Goal: Check status: Check status

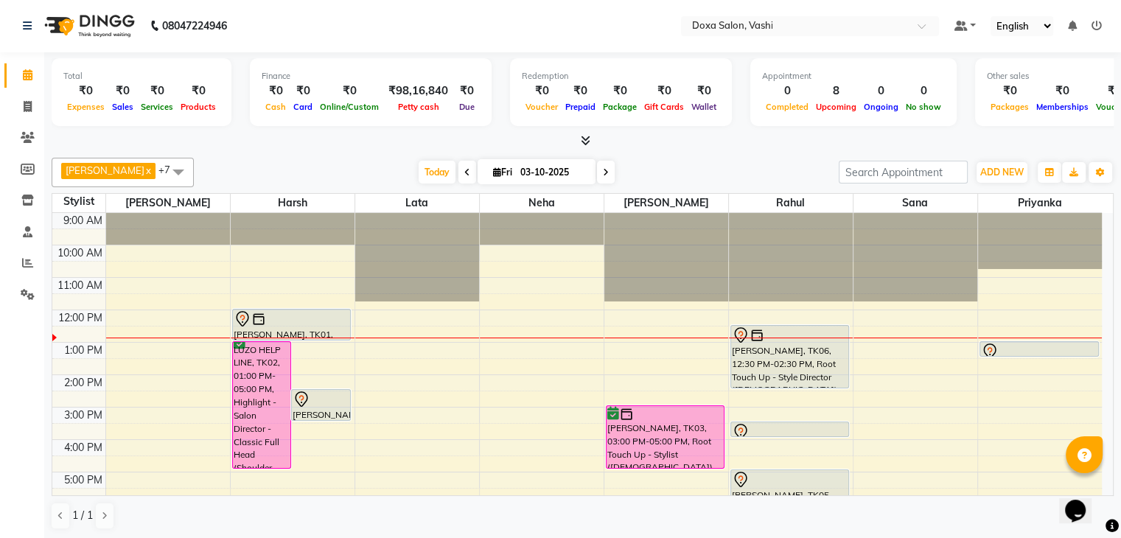
scroll to position [97, 0]
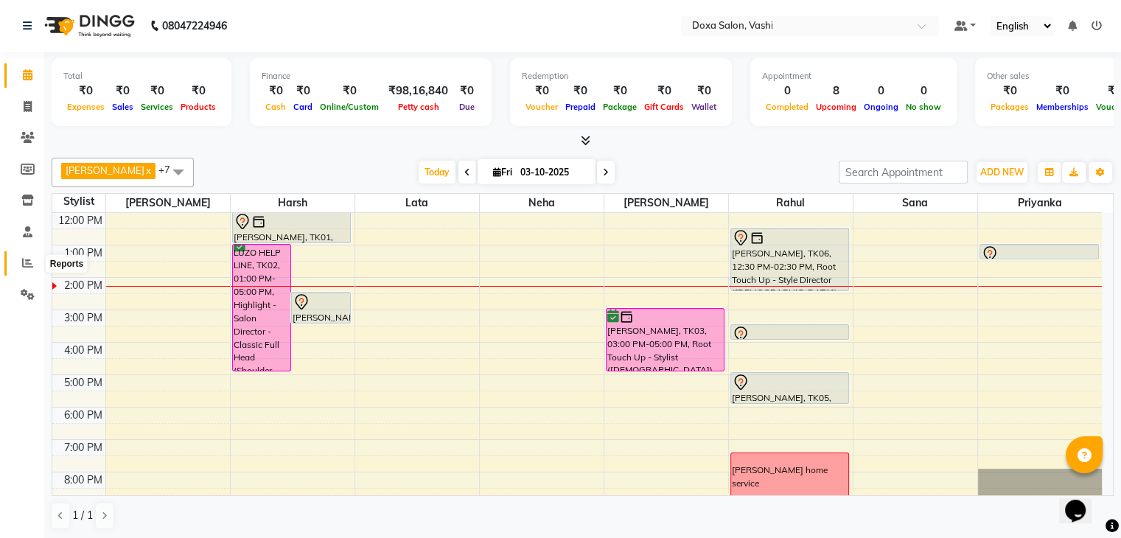
click at [22, 265] on icon at bounding box center [27, 262] width 11 height 11
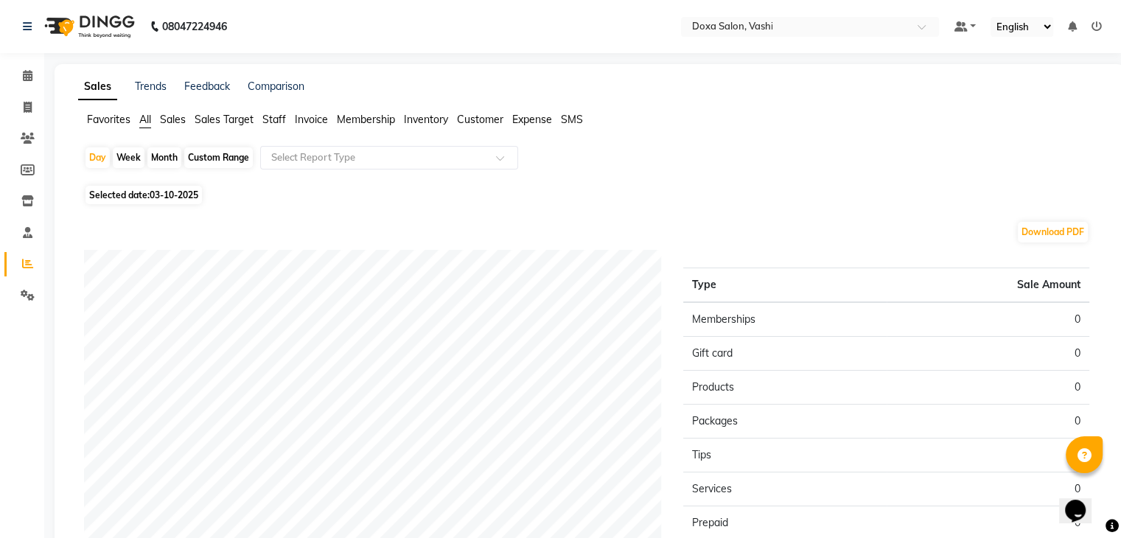
click at [175, 112] on li "Sales" at bounding box center [173, 119] width 26 height 15
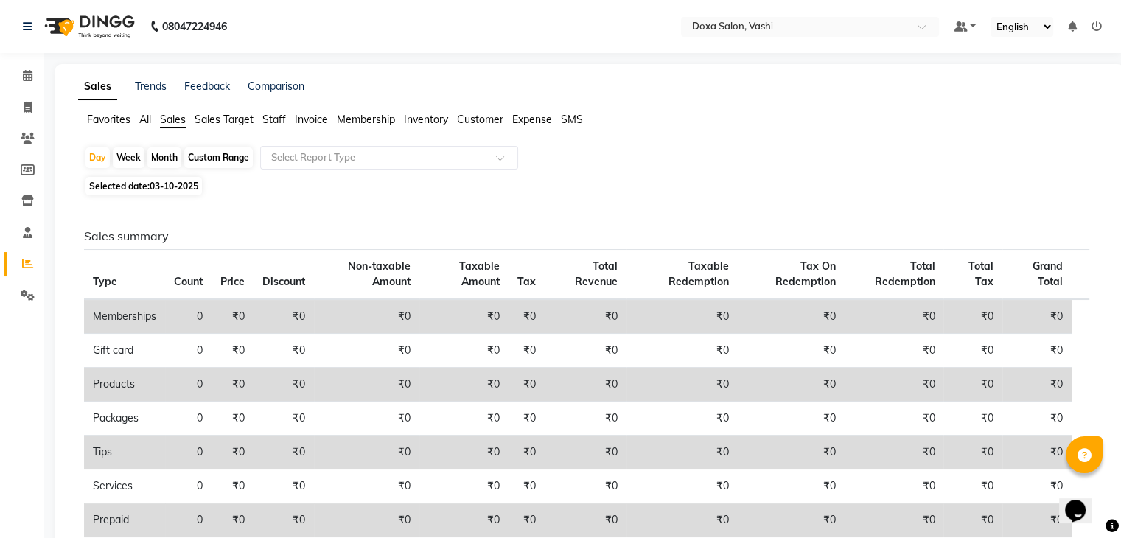
click at [171, 114] on span "Sales" at bounding box center [173, 119] width 26 height 13
click at [159, 189] on span "03-10-2025" at bounding box center [174, 186] width 49 height 11
select select "10"
select select "2025"
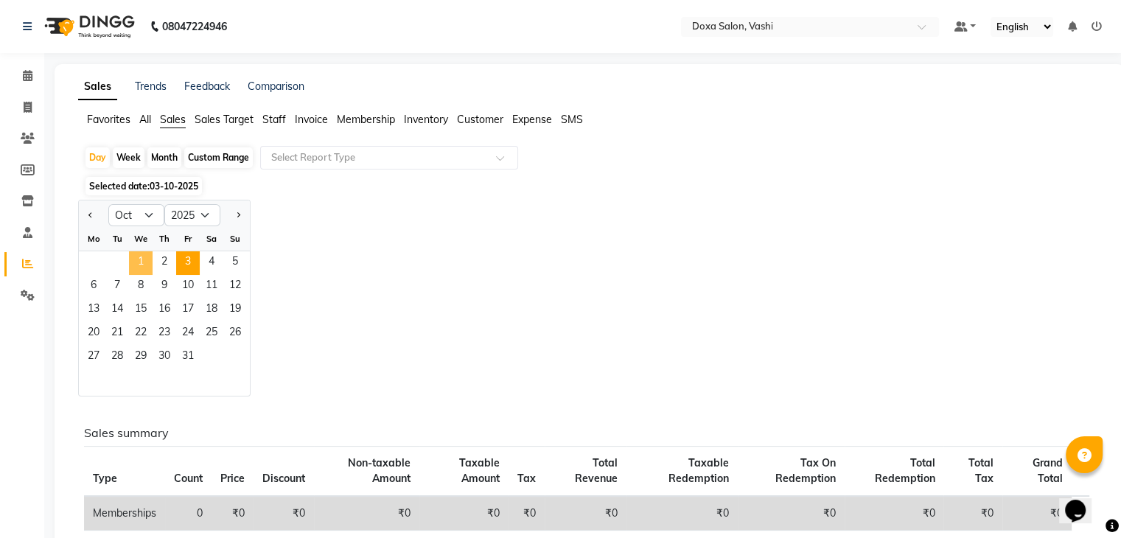
click at [141, 255] on span "1" at bounding box center [141, 263] width 24 height 24
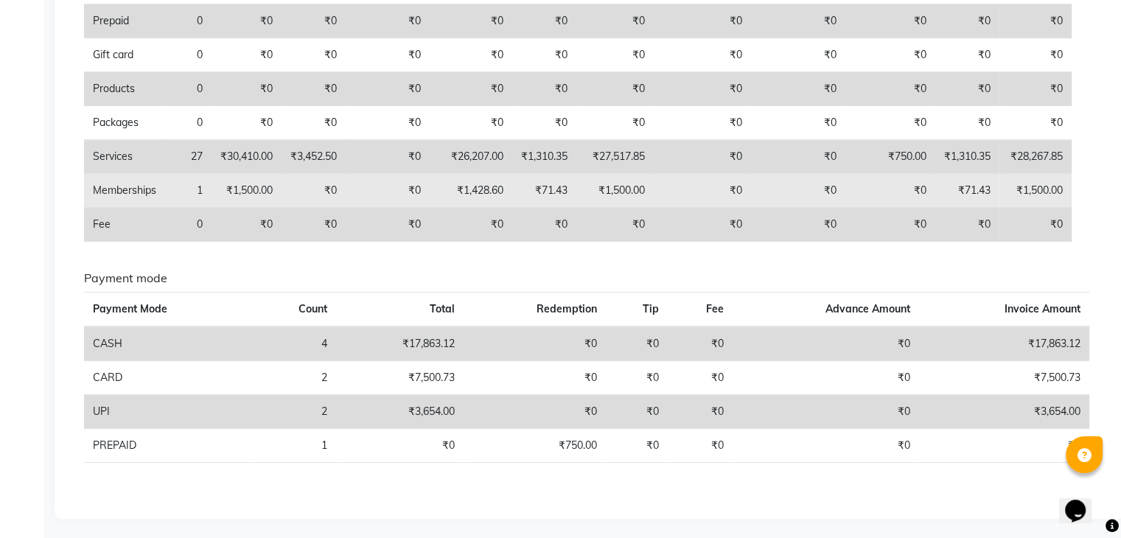
scroll to position [69, 0]
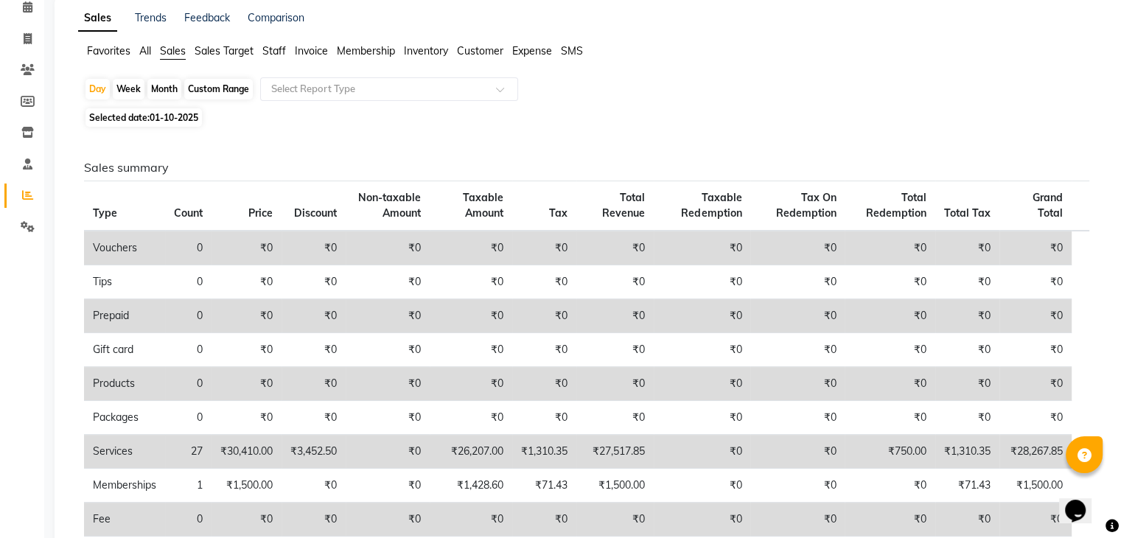
click at [153, 110] on span "Selected date: [DATE]" at bounding box center [143, 117] width 116 height 18
select select "10"
select select "2025"
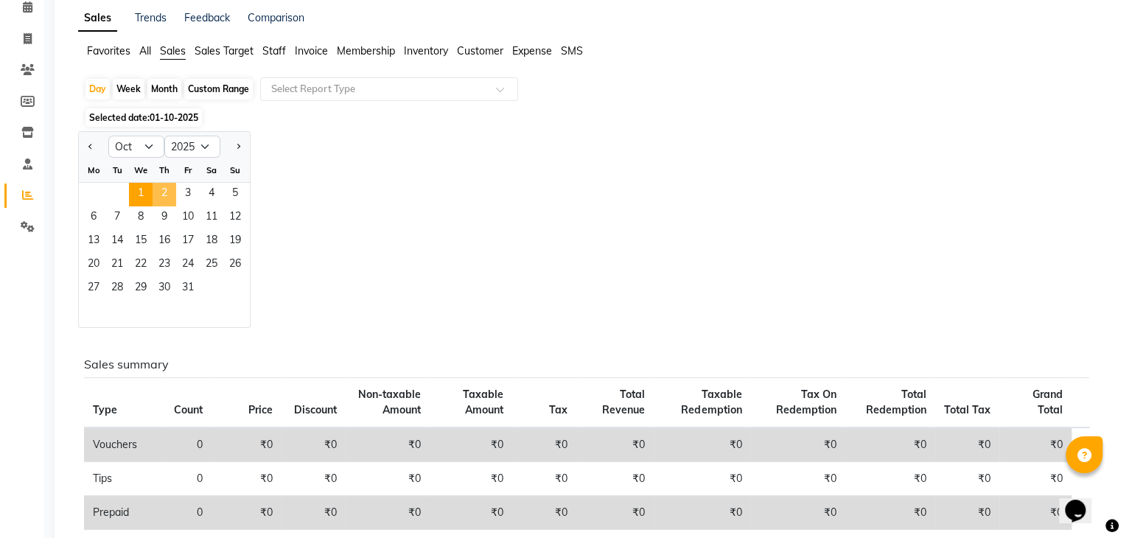
click at [161, 189] on span "2" at bounding box center [165, 195] width 24 height 24
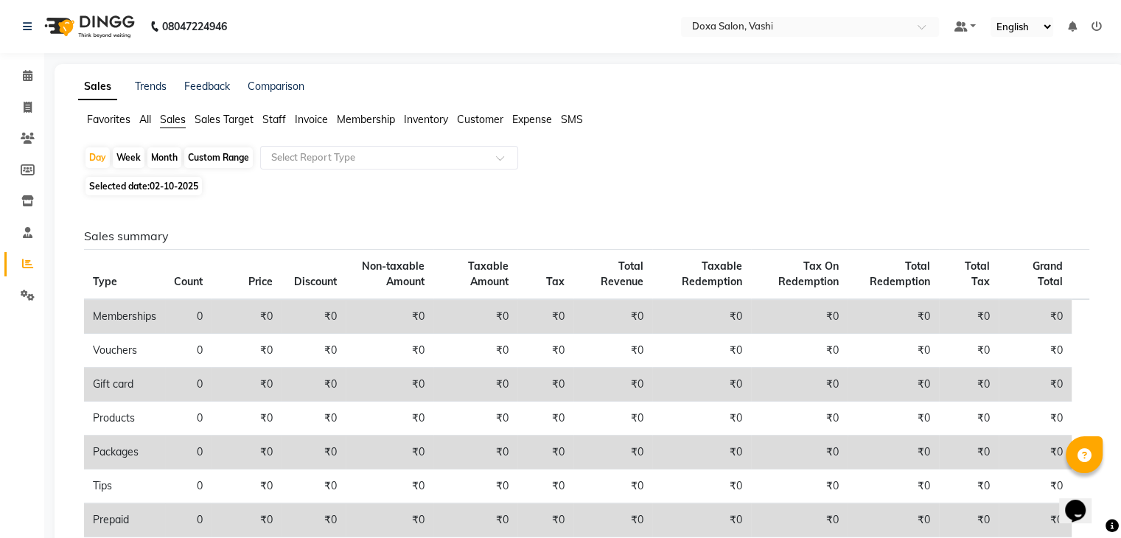
scroll to position [363, 0]
